Goal: Transaction & Acquisition: Purchase product/service

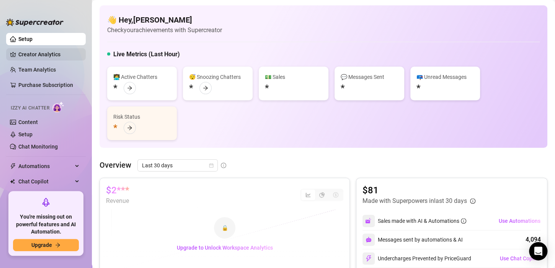
click at [41, 53] on link "Creator Analytics" at bounding box center [48, 54] width 61 height 12
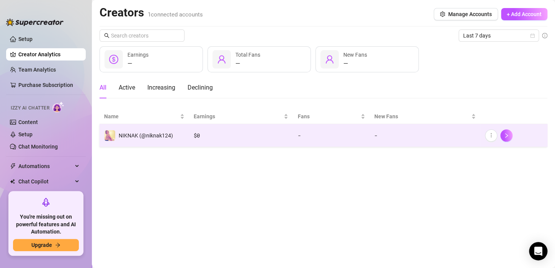
click at [210, 132] on div "$ 0" at bounding box center [241, 135] width 95 height 8
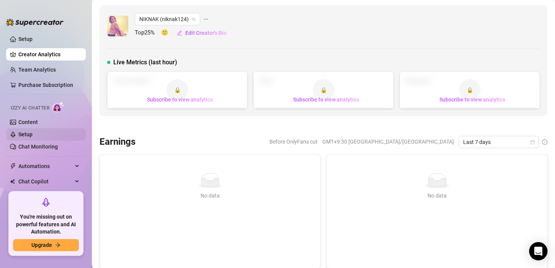
click at [33, 136] on link "Setup" at bounding box center [25, 134] width 14 height 6
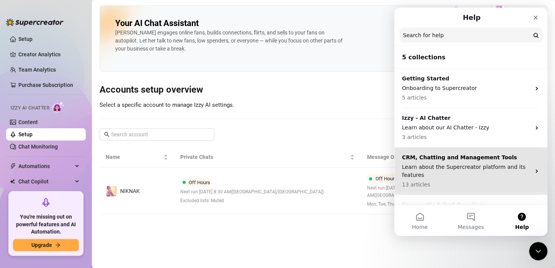
click at [482, 165] on p "Learn about the Supercreator platform and its features" at bounding box center [466, 171] width 129 height 16
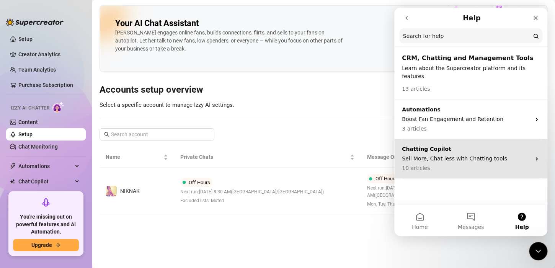
click at [467, 164] on p "10 articles" at bounding box center [466, 168] width 129 height 8
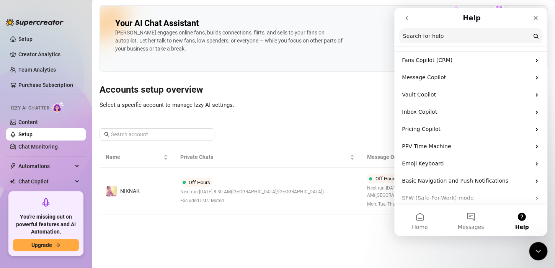
scroll to position [40, 0]
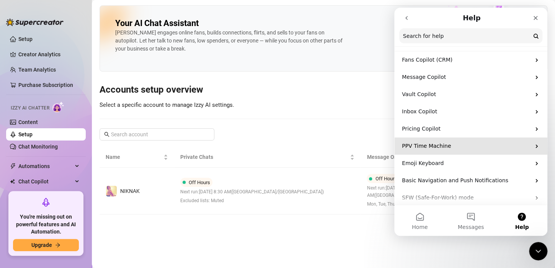
click at [425, 149] on p "PPV Time Machine" at bounding box center [466, 146] width 129 height 8
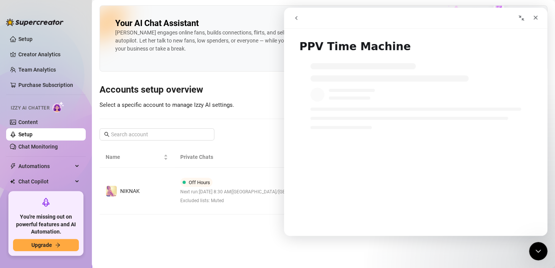
click at [293, 20] on icon "go back" at bounding box center [296, 18] width 6 height 6
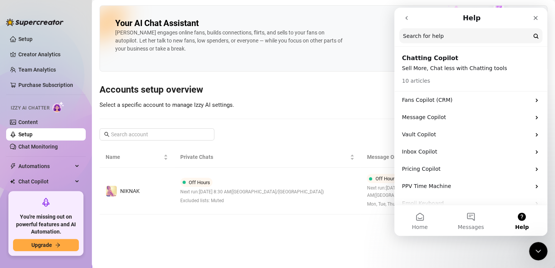
click at [406, 21] on button "go back" at bounding box center [406, 18] width 15 height 15
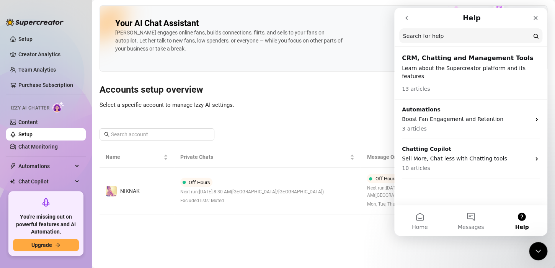
click at [406, 25] on button "go back" at bounding box center [406, 18] width 15 height 15
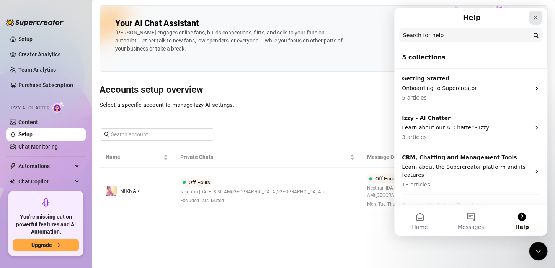
click at [535, 20] on icon "Close" at bounding box center [536, 18] width 6 height 6
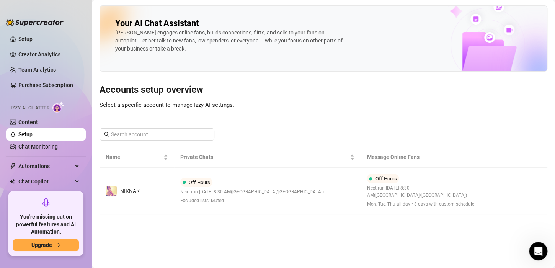
scroll to position [0, 0]
click at [536, 241] on div "Open Intercom Messenger" at bounding box center [537, 249] width 25 height 25
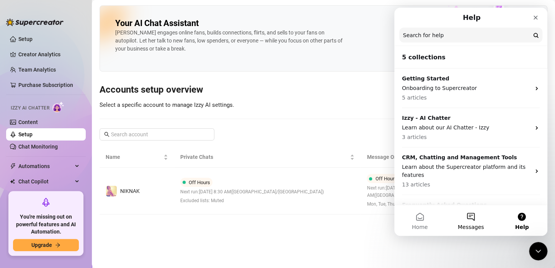
click at [471, 221] on button "Messages" at bounding box center [470, 220] width 51 height 31
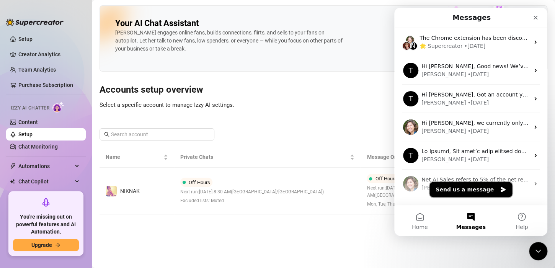
click at [477, 183] on button "Send us a message" at bounding box center [471, 189] width 83 height 15
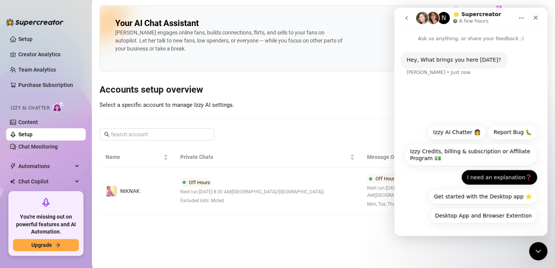
click at [493, 180] on button "I need an explanation❓" at bounding box center [499, 177] width 76 height 15
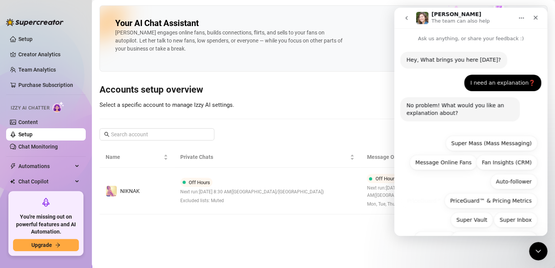
scroll to position [43, 0]
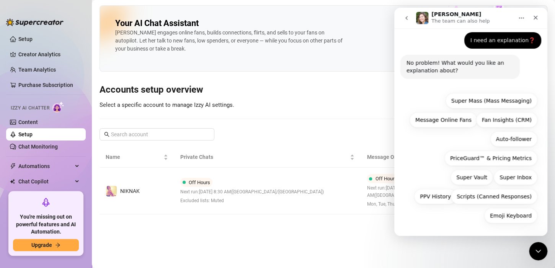
click at [540, 185] on div "Emoji Keyboard Super Mass (Mass Messaging) Message Online Fans Fan Insights (CR…" at bounding box center [470, 158] width 153 height 141
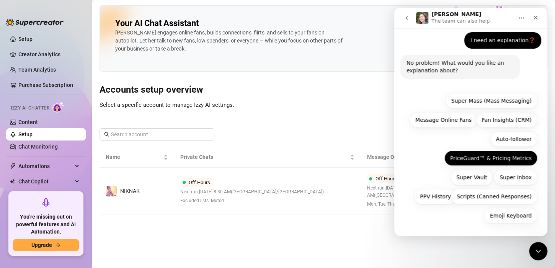
click at [481, 163] on button "PriceGuard™ & Pricing Metrics" at bounding box center [491, 157] width 93 height 15
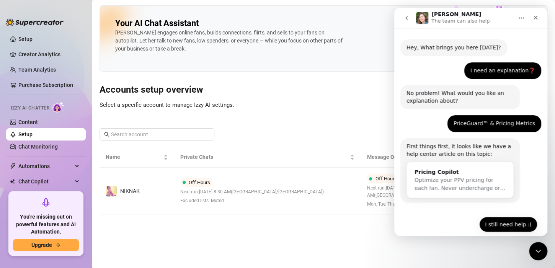
scroll to position [21, 0]
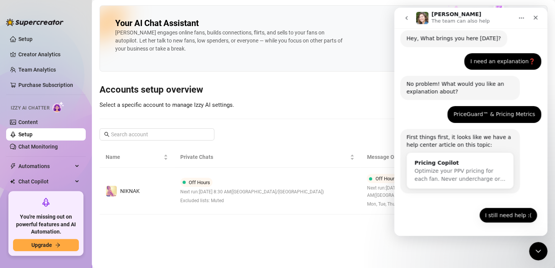
click at [520, 218] on button "I still need help :(" at bounding box center [508, 215] width 58 height 15
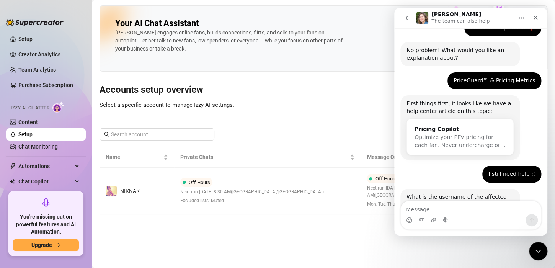
scroll to position [83, 0]
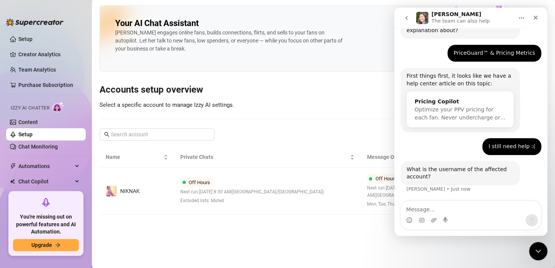
click at [483, 208] on textarea "Message…" at bounding box center [471, 207] width 140 height 13
click at [491, 210] on textarea "Message…" at bounding box center [471, 207] width 140 height 13
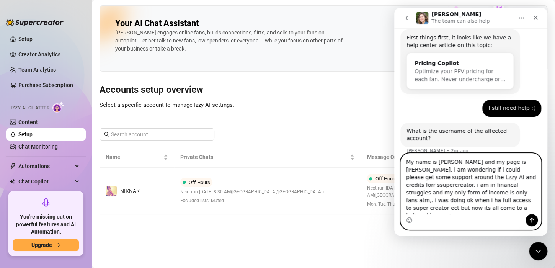
scroll to position [129, 0]
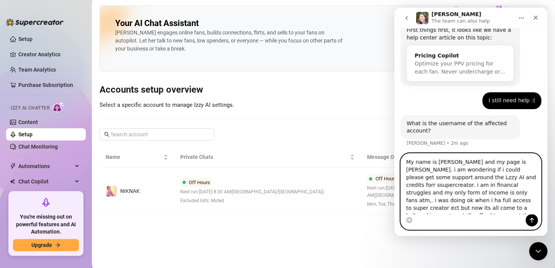
click at [481, 184] on textarea "My name is [PERSON_NAME] and my page is [PERSON_NAME]. i am wondering if i coul…" at bounding box center [471, 184] width 140 height 61
click at [480, 178] on textarea "My name is [PERSON_NAME] and my page is [PERSON_NAME]. i am wondering if i coul…" at bounding box center [471, 184] width 140 height 61
click at [487, 178] on textarea "My name is [PERSON_NAME] and my page is [PERSON_NAME]. i am wondering if i coul…" at bounding box center [471, 184] width 140 height 61
click at [409, 211] on textarea "My name is [PERSON_NAME] and my page is [PERSON_NAME]. i am wondering if i coul…" at bounding box center [471, 184] width 140 height 61
click at [473, 177] on textarea "My name is [PERSON_NAME] and my page is [PERSON_NAME]. i am wondering if i coul…" at bounding box center [471, 184] width 140 height 61
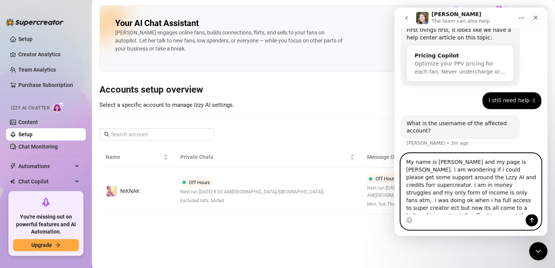
type textarea "My name is [PERSON_NAME] and my page is [PERSON_NAME]. i am wondering if i coul…"
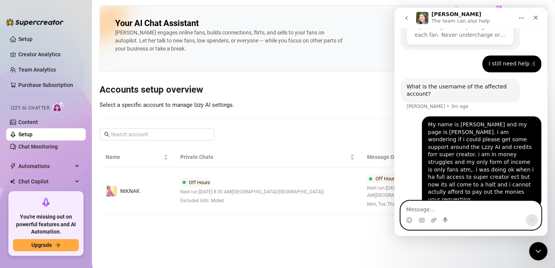
scroll to position [191, 0]
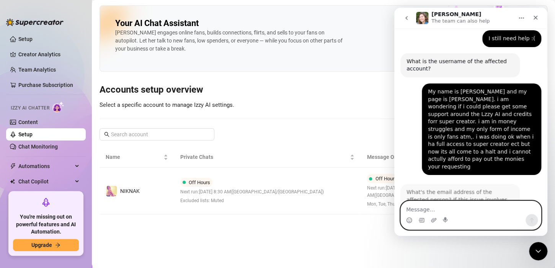
click at [433, 204] on textarea "Message…" at bounding box center [471, 207] width 140 height 13
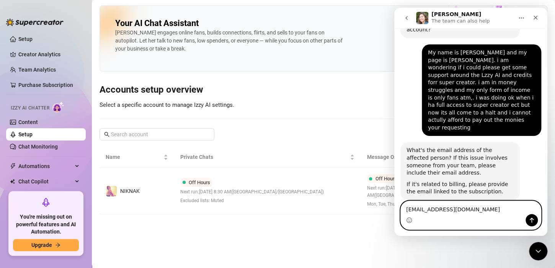
type textarea "[EMAIL_ADDRESS][DOMAIN_NAME]"
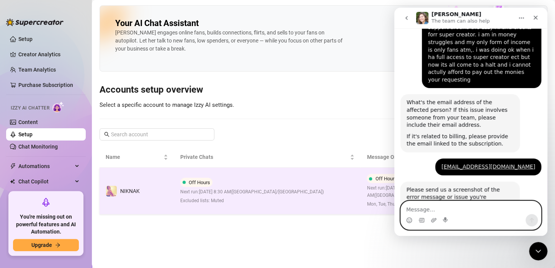
scroll to position [332, 0]
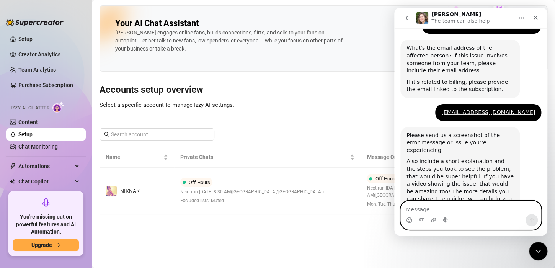
click at [438, 210] on textarea "Message…" at bounding box center [471, 207] width 140 height 13
type textarea "no just the question above."
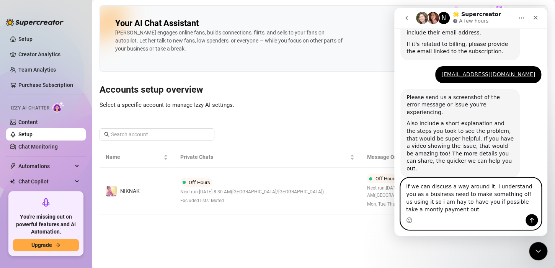
scroll to position [378, 0]
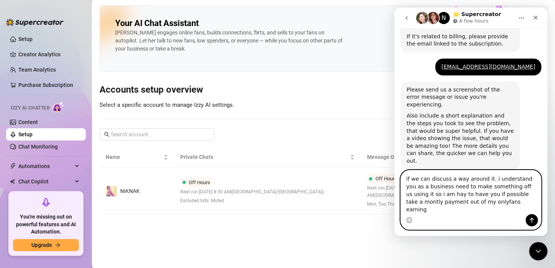
type textarea "if we can discuss a way around it. i understand you as a business need to make …"
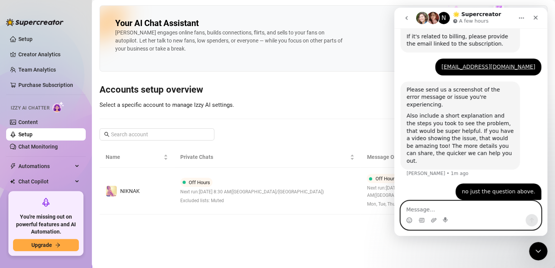
scroll to position [402, 0]
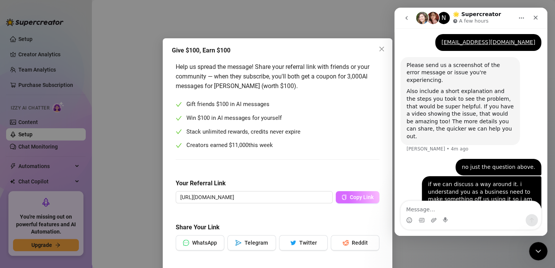
click at [353, 193] on button "Copy Link" at bounding box center [358, 197] width 44 height 12
click at [308, 244] on span "Twitter" at bounding box center [308, 243] width 18 height 6
click at [360, 200] on span "Copy Link" at bounding box center [362, 197] width 24 height 6
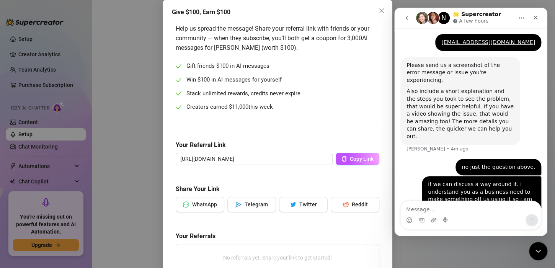
scroll to position [80, 0]
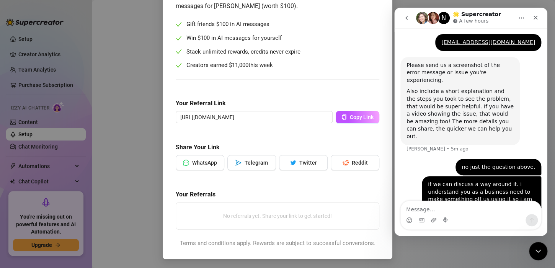
click at [304, 216] on div "No referrals yet. Share your link to get started!" at bounding box center [277, 216] width 197 height 21
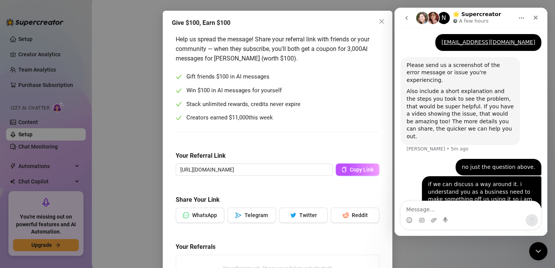
drag, startPoint x: 551, startPoint y: 192, endPoint x: 150, endPoint y: 136, distance: 405.2
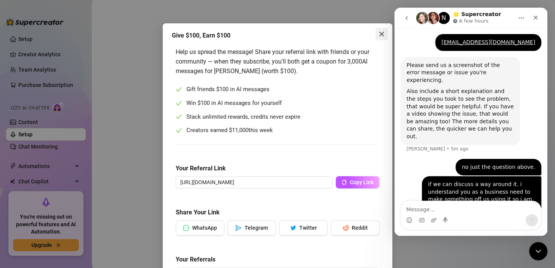
click at [379, 37] on icon "close" at bounding box center [382, 34] width 6 height 6
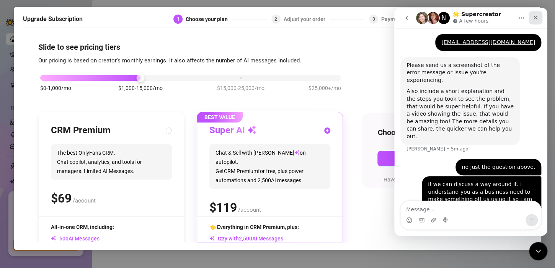
click at [536, 19] on icon "Close" at bounding box center [536, 18] width 6 height 6
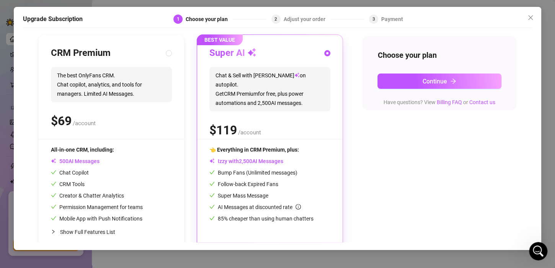
scroll to position [88, 0]
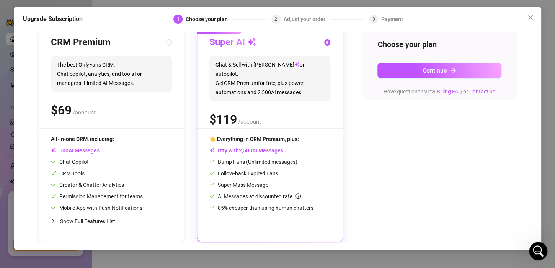
click at [258, 152] on span "Izzy with AI Messages" at bounding box center [246, 150] width 74 height 6
click at [410, 69] on button "Continue" at bounding box center [440, 70] width 124 height 15
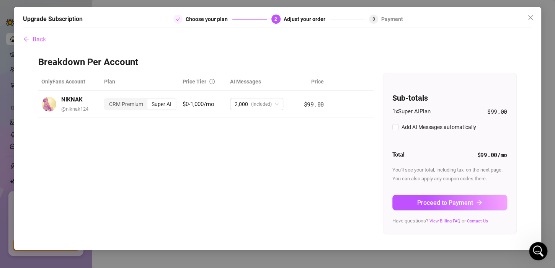
scroll to position [0, 0]
checkbox input "true"
click at [428, 202] on span "Proceed to Payment" at bounding box center [445, 202] width 56 height 7
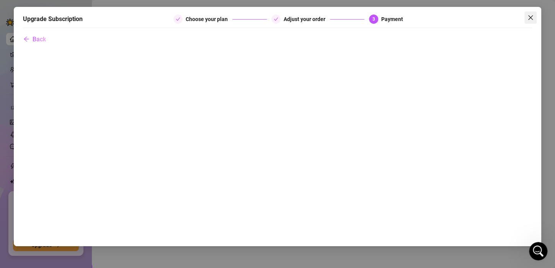
click at [535, 16] on span "Close" at bounding box center [531, 18] width 12 height 6
